Goal: Check status: Check status

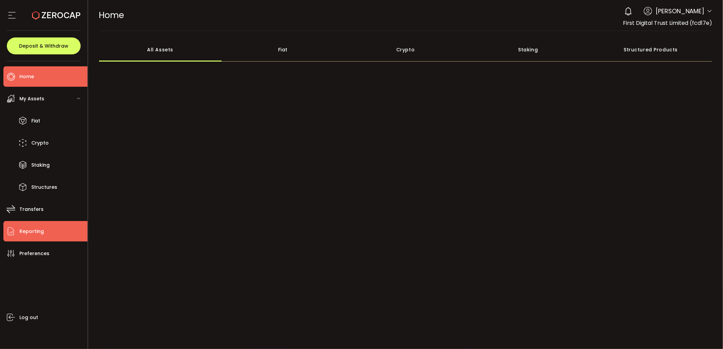
click at [45, 232] on li "Reporting" at bounding box center [45, 231] width 84 height 20
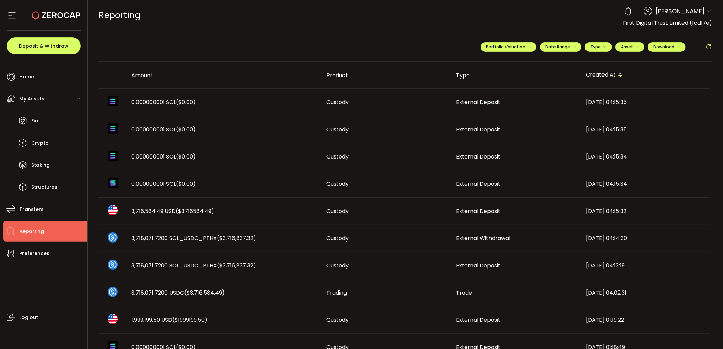
click at [521, 106] on td "External Deposit" at bounding box center [516, 102] width 130 height 27
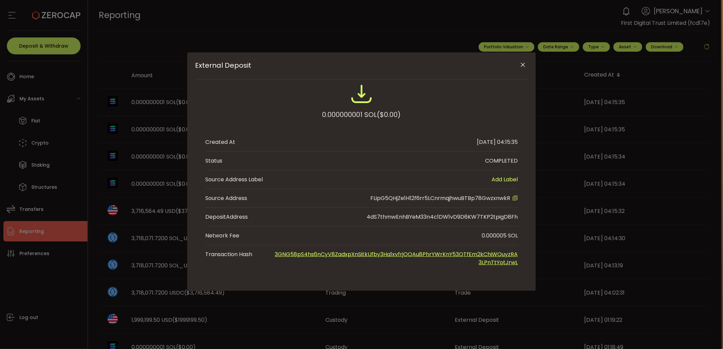
click at [528, 65] on button "Close" at bounding box center [523, 65] width 12 height 12
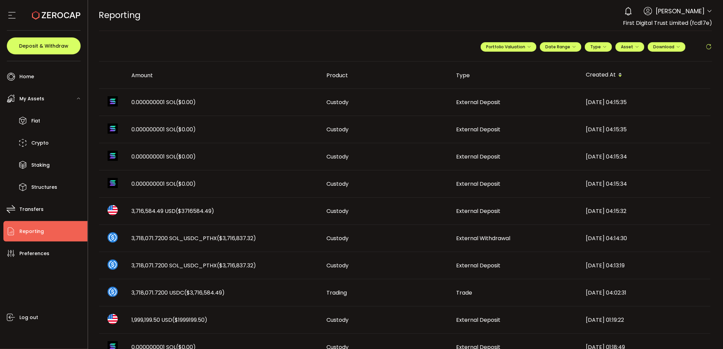
drag, startPoint x: 183, startPoint y: 213, endPoint x: 191, endPoint y: 212, distance: 7.9
click at [184, 215] on td "3,716,584.49 USD ($3716584.49)" at bounding box center [223, 211] width 195 height 27
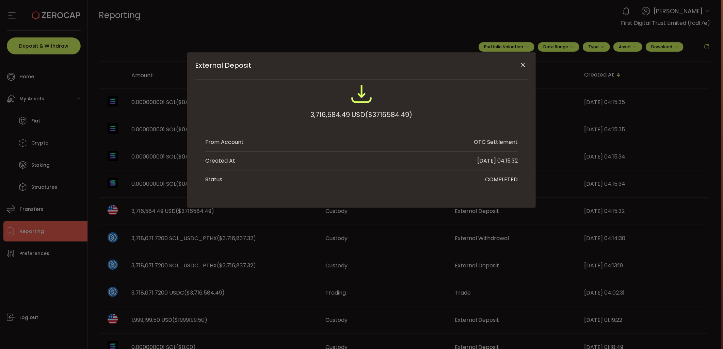
click at [397, 115] on span "($3716584.49)" at bounding box center [388, 115] width 47 height 12
copy span "3716584.49"
drag, startPoint x: 521, startPoint y: 64, endPoint x: 562, endPoint y: 67, distance: 40.9
click at [522, 65] on icon "Close" at bounding box center [523, 65] width 7 height 7
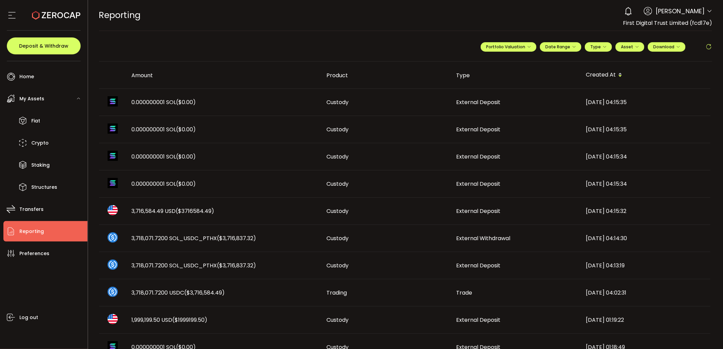
scroll to position [302, 0]
